Goal: Find specific page/section: Find specific page/section

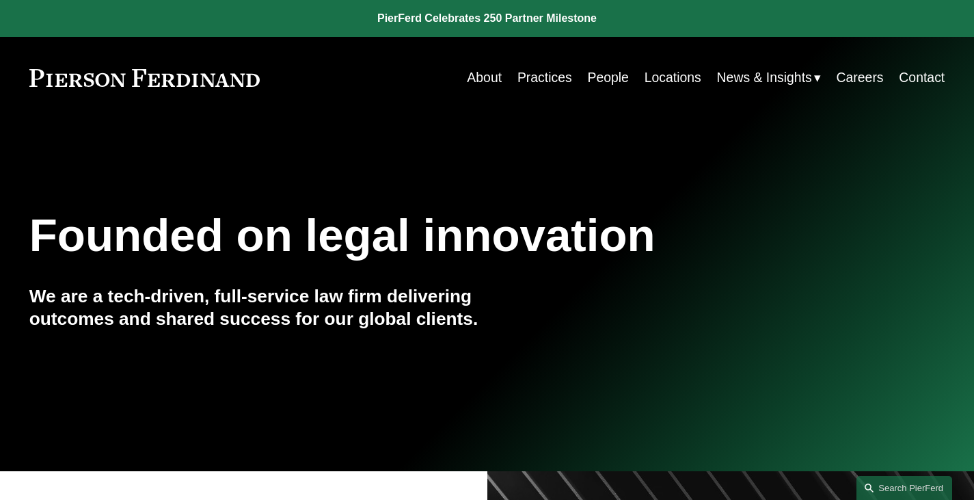
click at [547, 71] on link "Practices" at bounding box center [544, 77] width 55 height 27
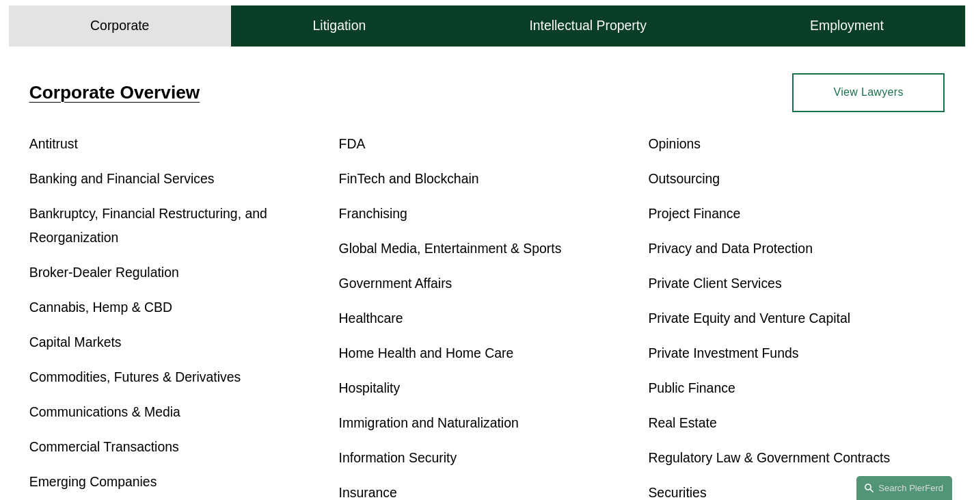
scroll to position [615, 0]
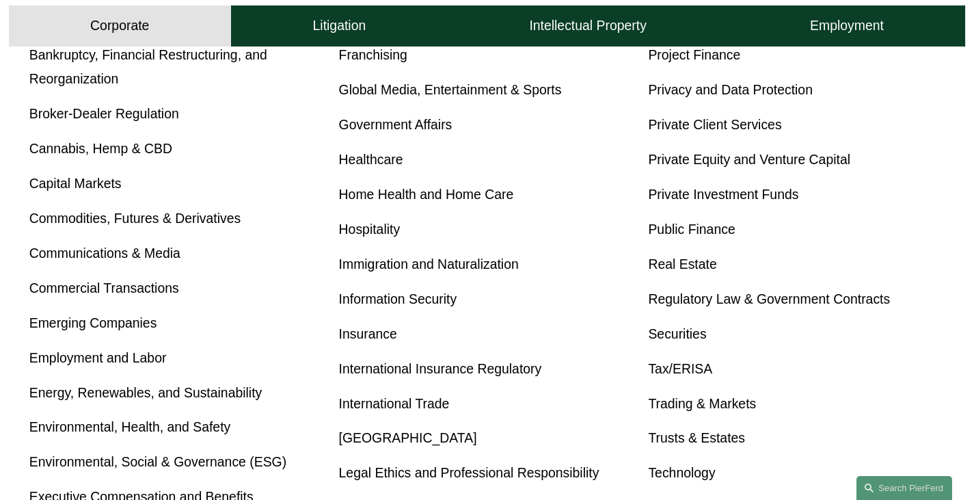
click at [671, 268] on link "Real Estate" at bounding box center [682, 263] width 68 height 15
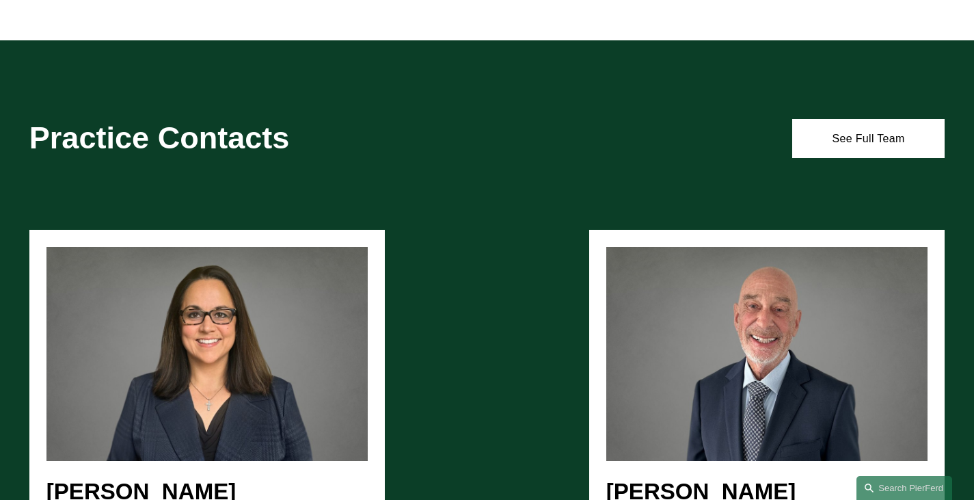
scroll to position [1298, 0]
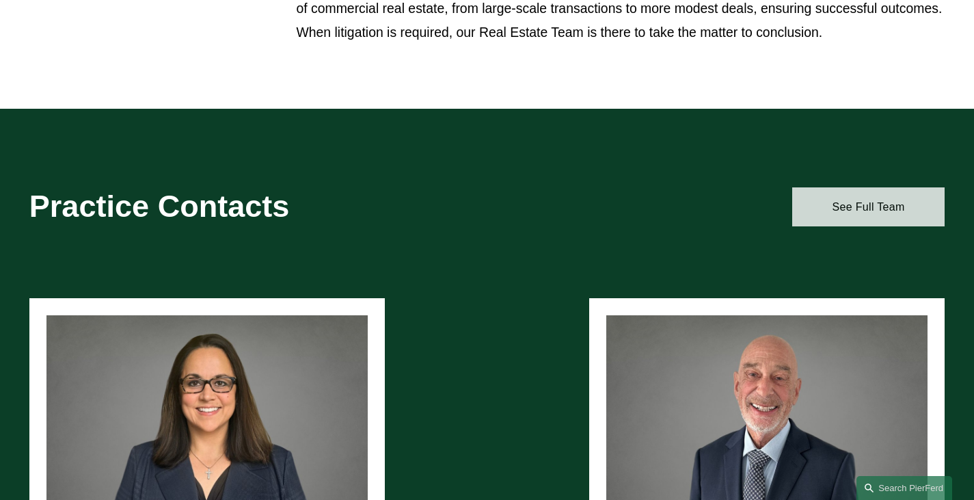
click at [858, 207] on link "See Full Team" at bounding box center [868, 207] width 152 height 40
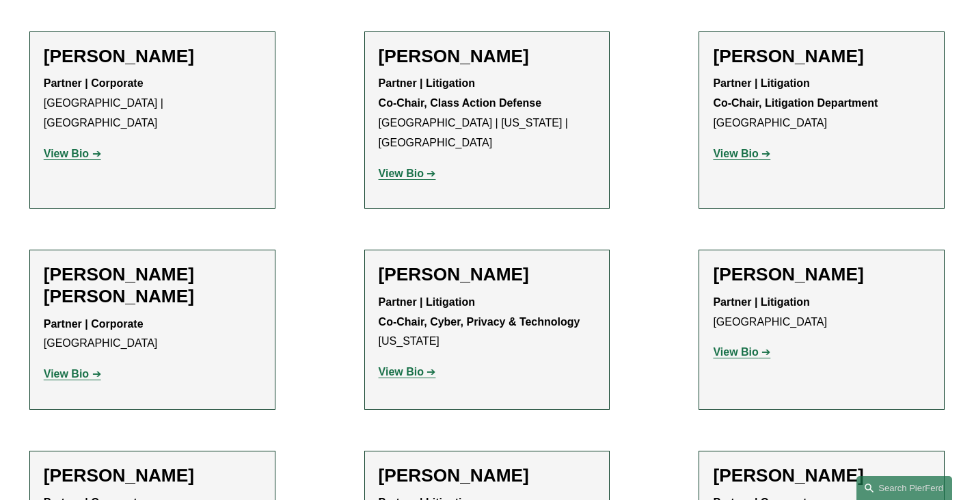
scroll to position [2528, 0]
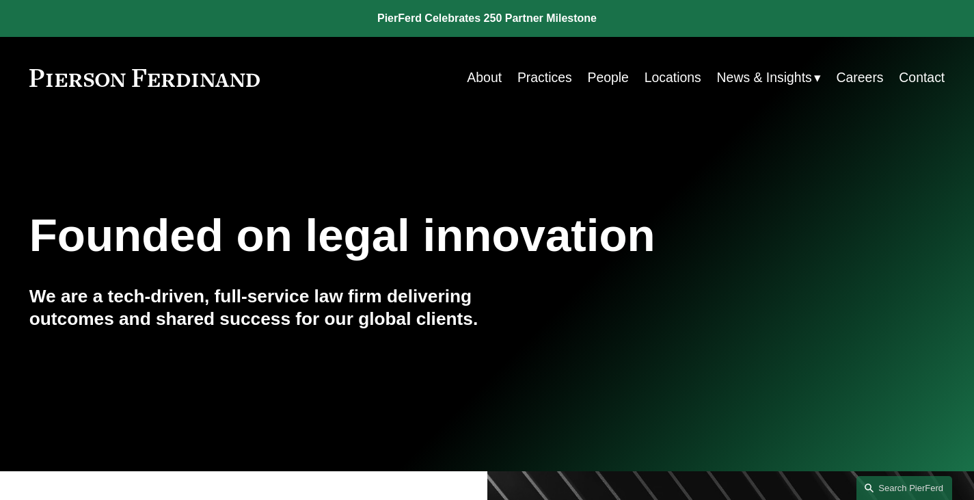
click at [604, 77] on link "People" at bounding box center [607, 77] width 41 height 27
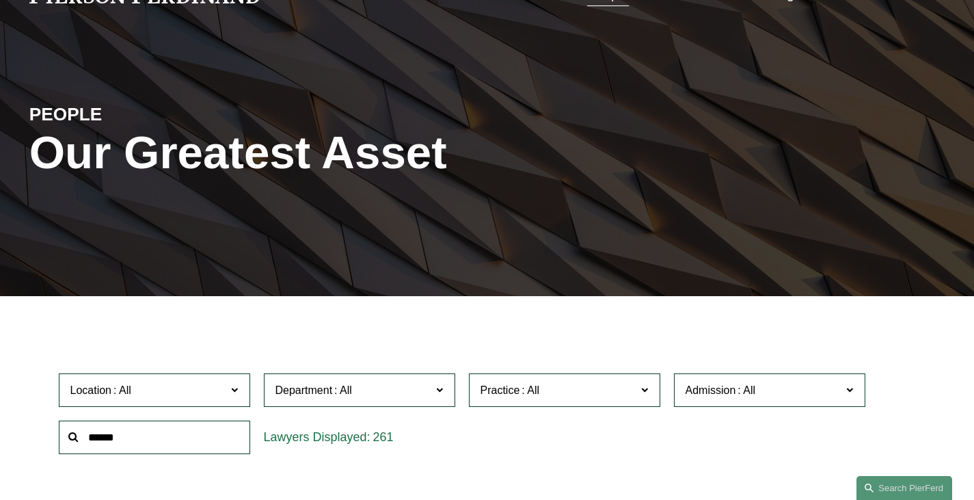
scroll to position [137, 0]
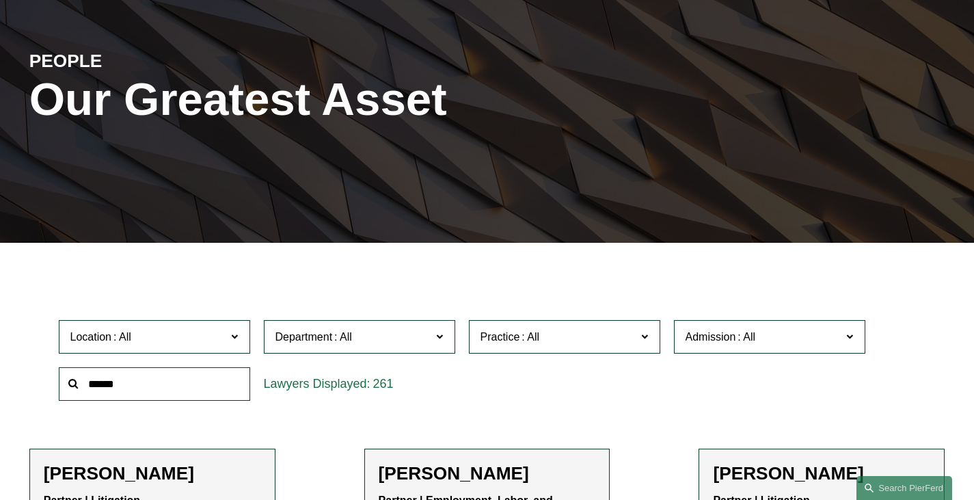
click at [137, 378] on input "text" at bounding box center [154, 383] width 191 height 33
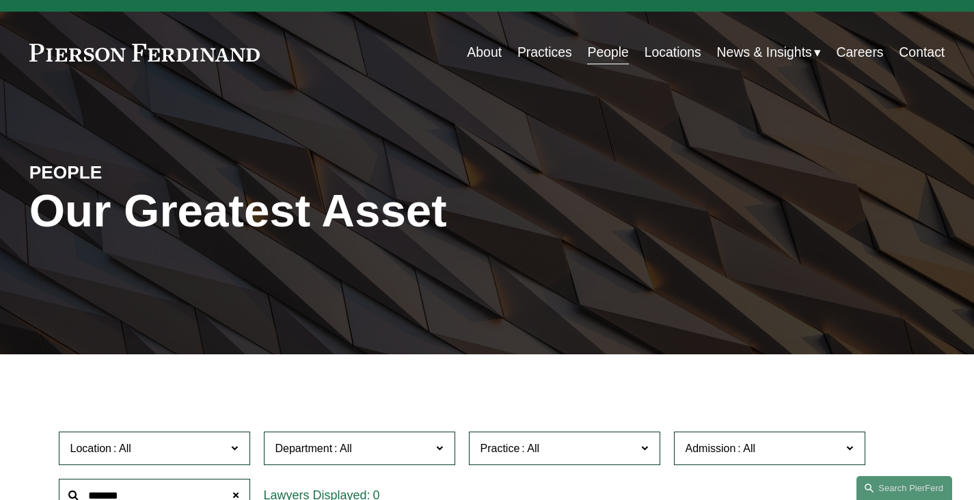
scroll to position [0, 0]
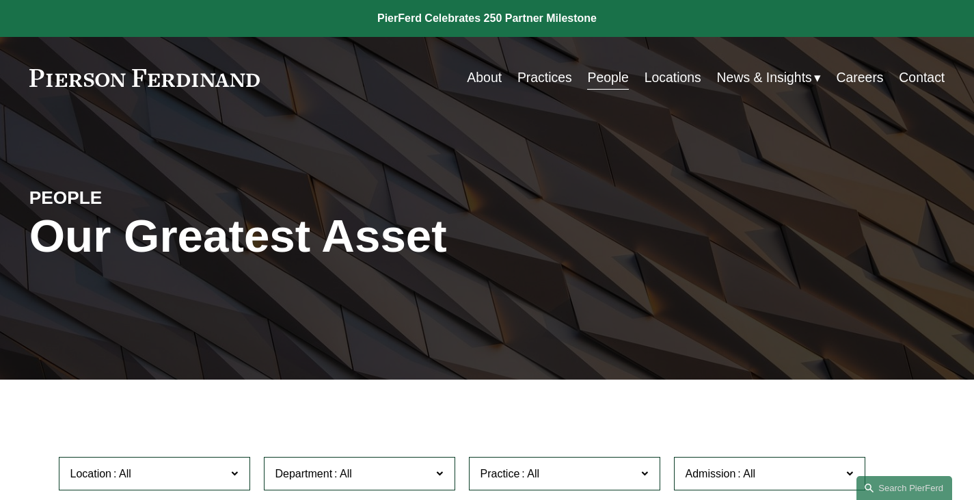
type input "*******"
